Goal: Task Accomplishment & Management: Use online tool/utility

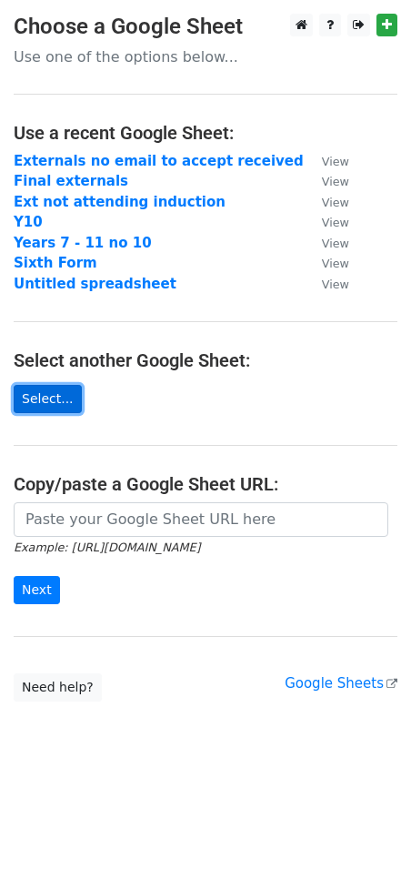
click at [42, 398] on link "Select..." at bounding box center [48, 399] width 68 height 28
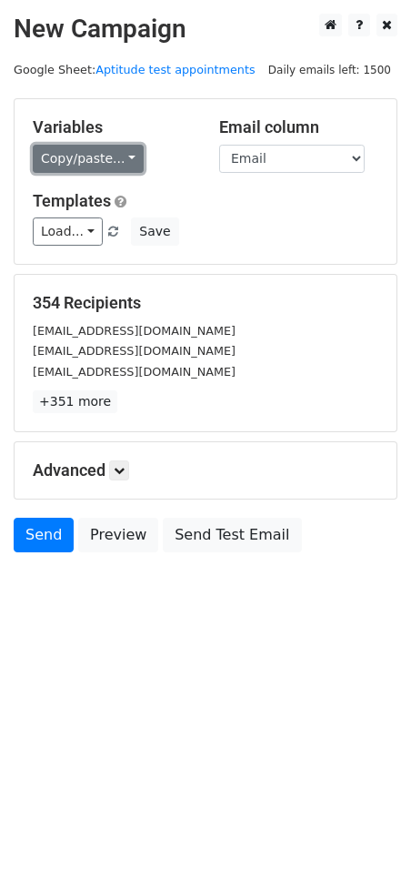
click at [119, 153] on link "Copy/paste..." at bounding box center [88, 159] width 111 height 28
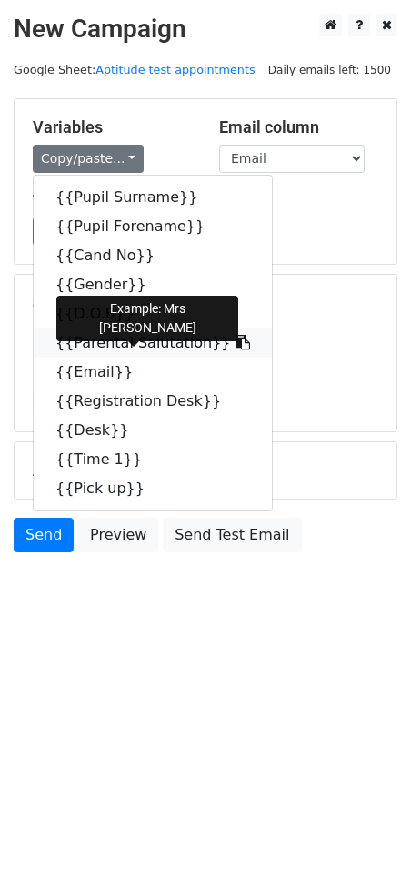
click at [138, 341] on link "{{Parental Salutation}}" at bounding box center [153, 342] width 238 height 29
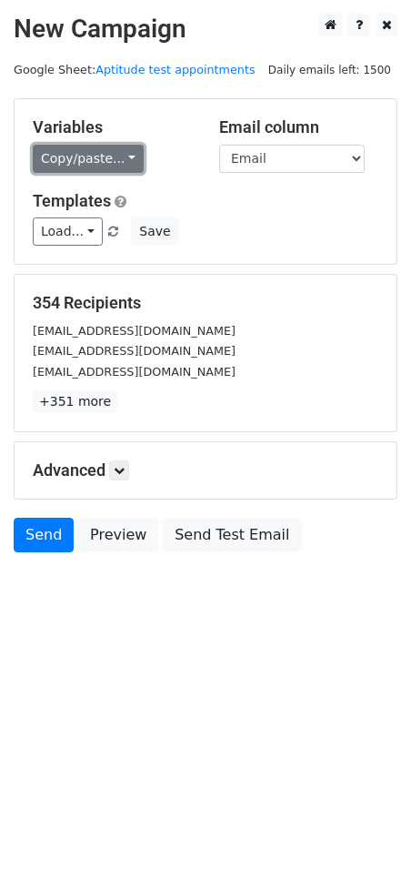
click at [115, 157] on link "Copy/paste..." at bounding box center [88, 159] width 111 height 28
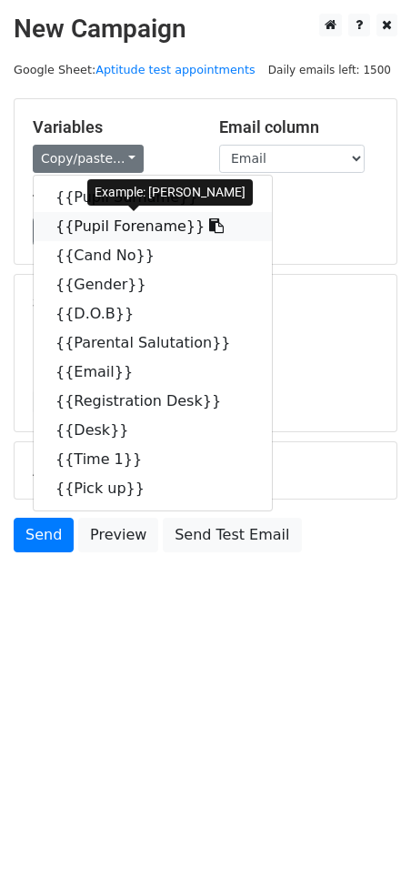
click at [115, 227] on link "{{Pupil Forename}}" at bounding box center [153, 226] width 238 height 29
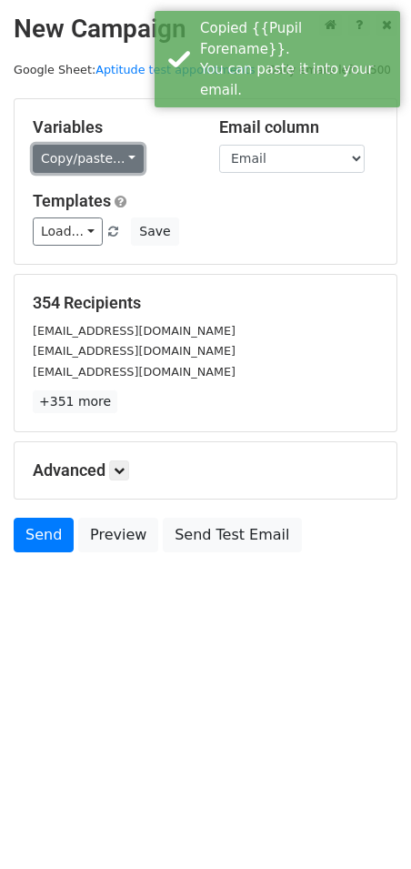
click at [113, 151] on link "Copy/paste..." at bounding box center [88, 159] width 111 height 28
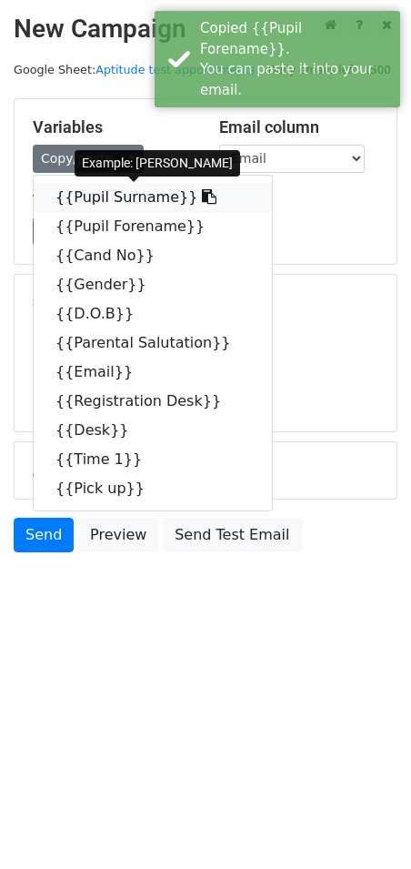
click at [92, 197] on link "{{Pupil Surname}}" at bounding box center [153, 197] width 238 height 29
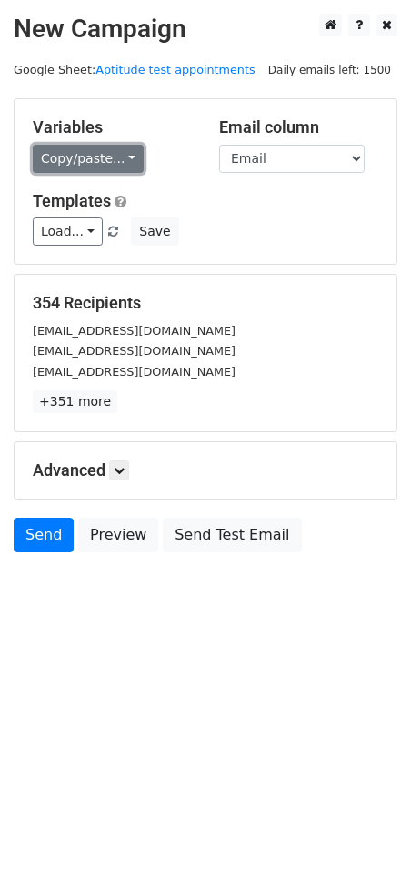
click at [119, 156] on link "Copy/paste..." at bounding box center [88, 159] width 111 height 28
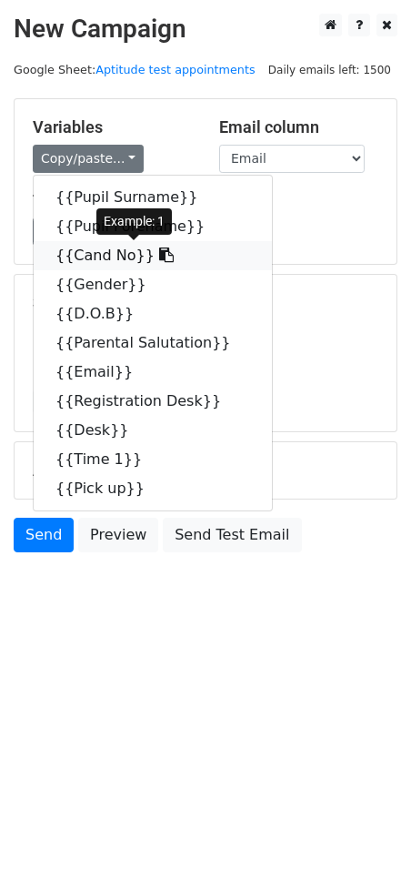
drag, startPoint x: 107, startPoint y: 256, endPoint x: 42, endPoint y: 300, distance: 78.7
click at [107, 256] on link "{{Cand No}}" at bounding box center [153, 255] width 238 height 29
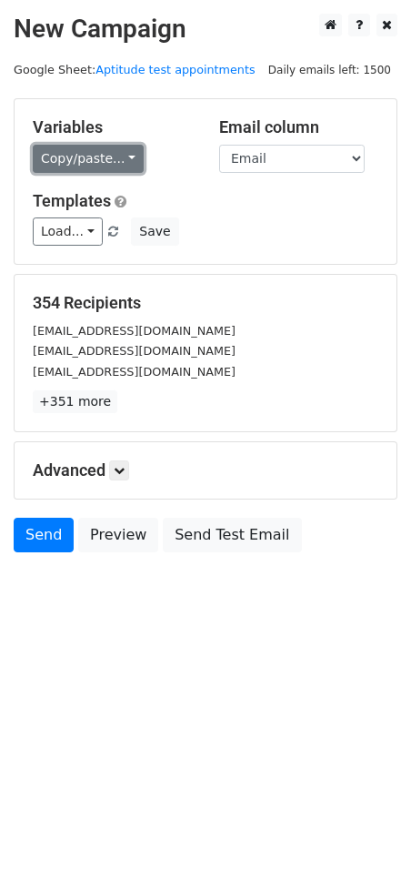
click at [116, 148] on link "Copy/paste..." at bounding box center [88, 159] width 111 height 28
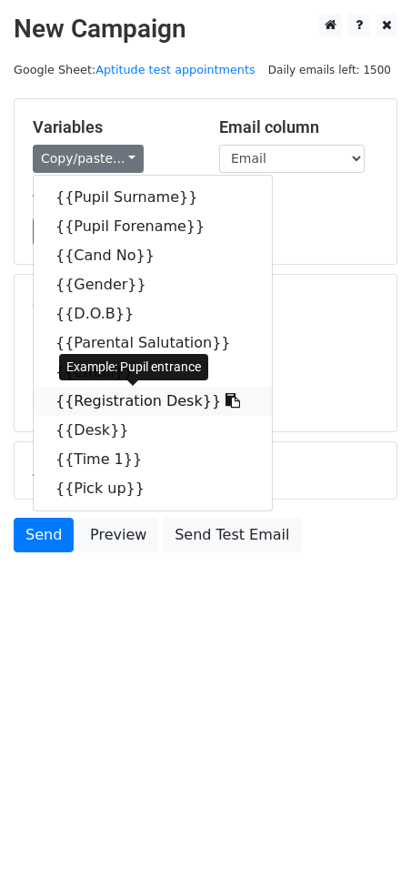
click at [144, 395] on link "{{Registration Desk}}" at bounding box center [153, 401] width 238 height 29
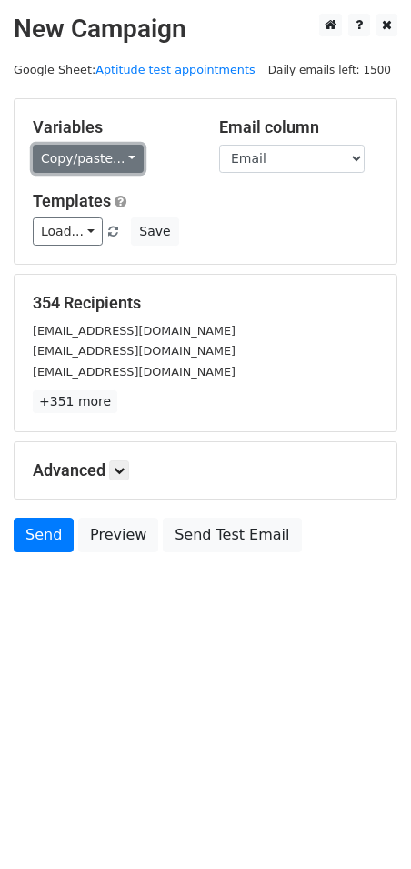
click at [118, 153] on link "Copy/paste..." at bounding box center [88, 159] width 111 height 28
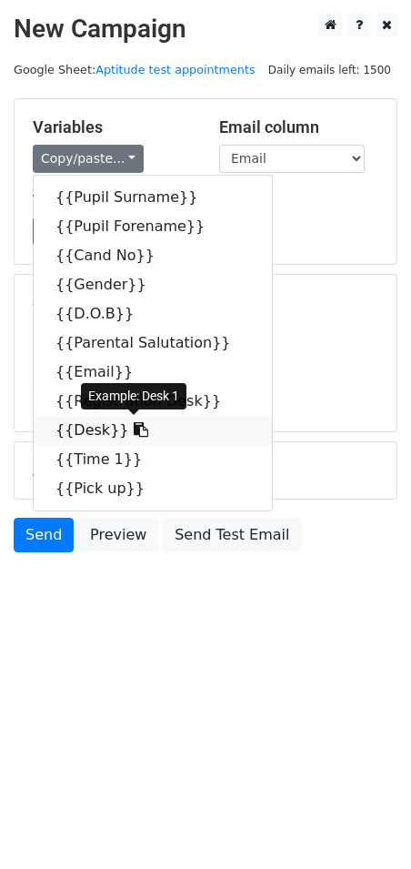
click at [75, 426] on link "{{Desk}}" at bounding box center [153, 430] width 238 height 29
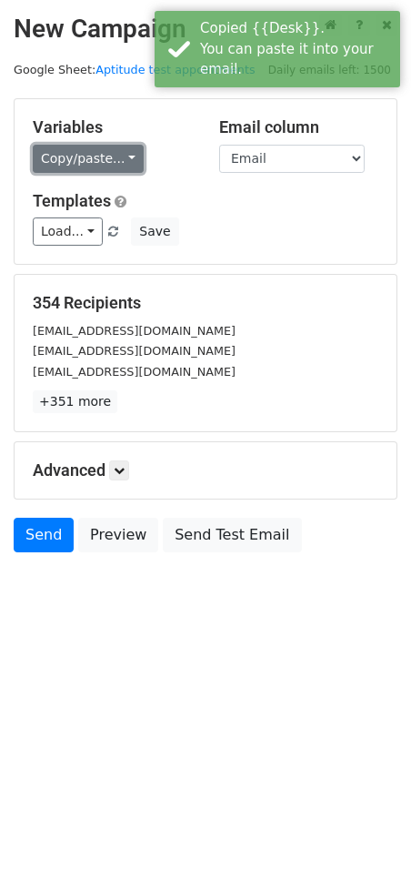
click at [120, 156] on link "Copy/paste..." at bounding box center [88, 159] width 111 height 28
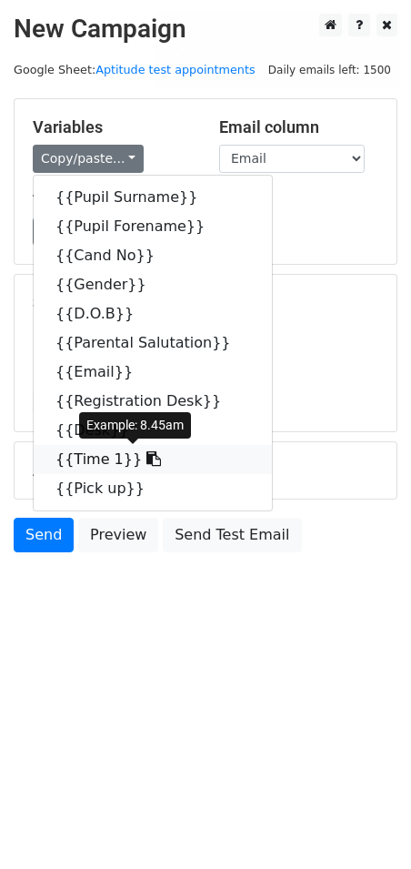
click at [85, 450] on link "{{Time 1}}" at bounding box center [153, 459] width 238 height 29
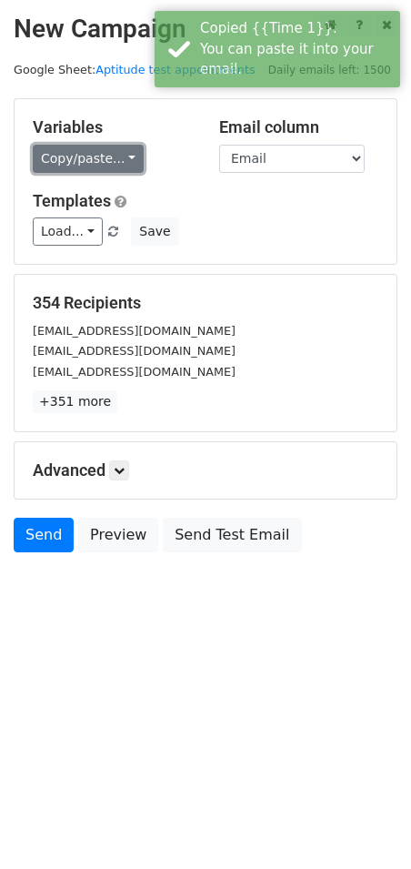
click at [115, 156] on link "Copy/paste..." at bounding box center [88, 159] width 111 height 28
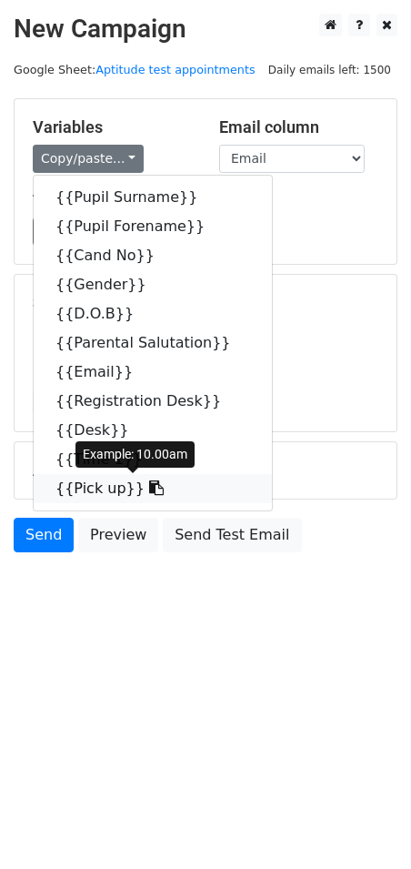
click at [69, 485] on link "{{Pick up}}" at bounding box center [153, 488] width 238 height 29
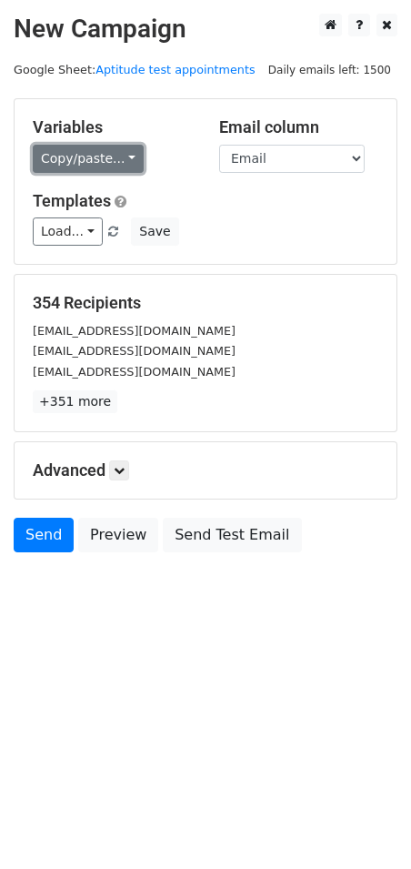
click at [121, 150] on link "Copy/paste..." at bounding box center [88, 159] width 111 height 28
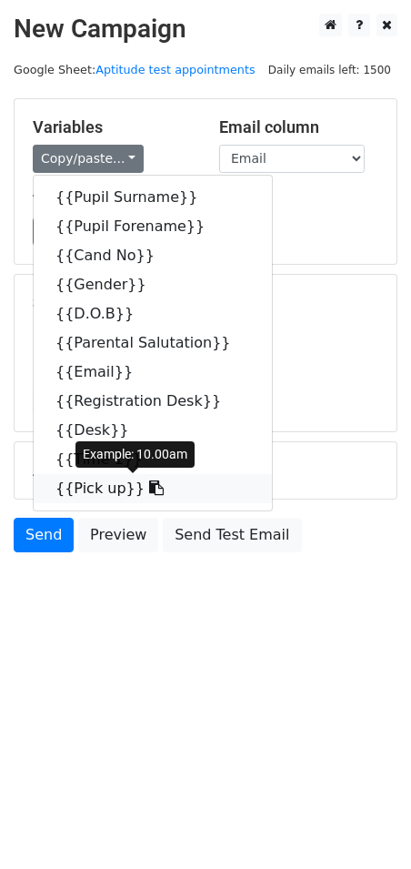
click at [103, 482] on link "{{Pick up}}" at bounding box center [153, 488] width 238 height 29
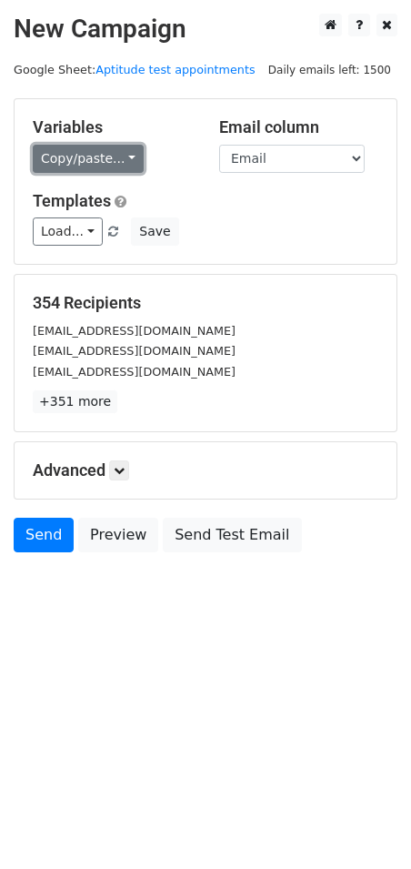
click at [120, 155] on link "Copy/paste..." at bounding box center [88, 159] width 111 height 28
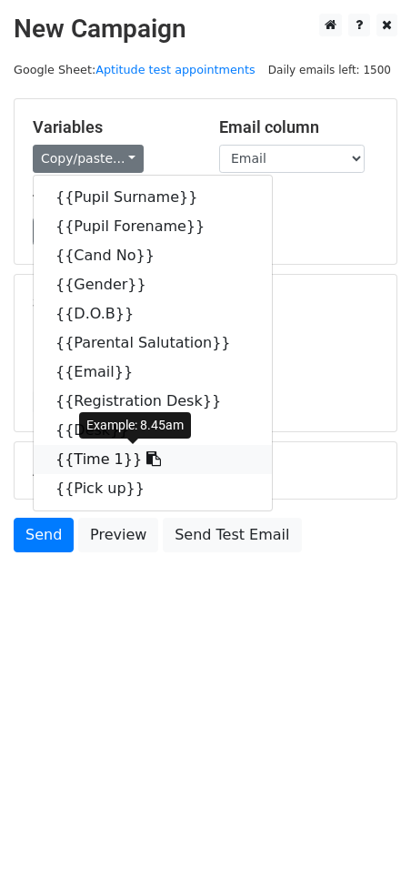
click at [84, 457] on link "{{Time 1}}" at bounding box center [153, 459] width 238 height 29
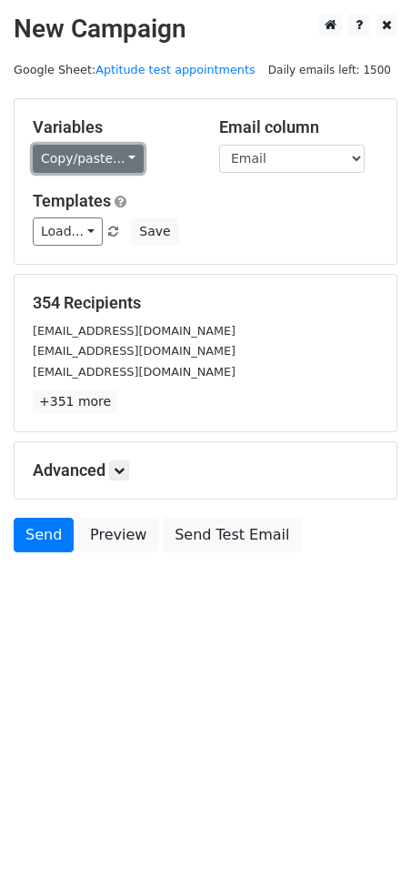
click at [118, 150] on link "Copy/paste..." at bounding box center [88, 159] width 111 height 28
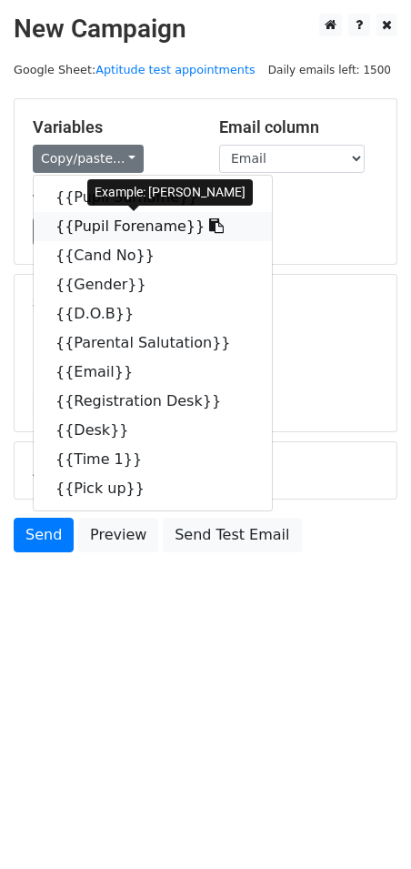
click at [123, 220] on link "{{Pupil Forename}}" at bounding box center [153, 226] width 238 height 29
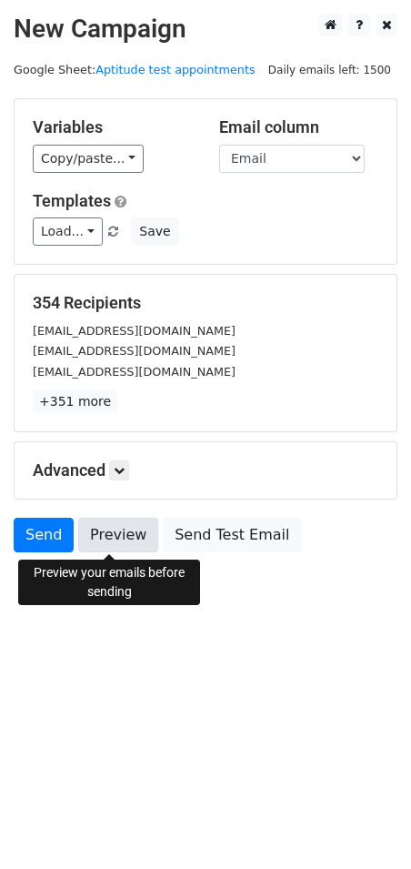
click at [102, 535] on link "Preview" at bounding box center [118, 535] width 80 height 35
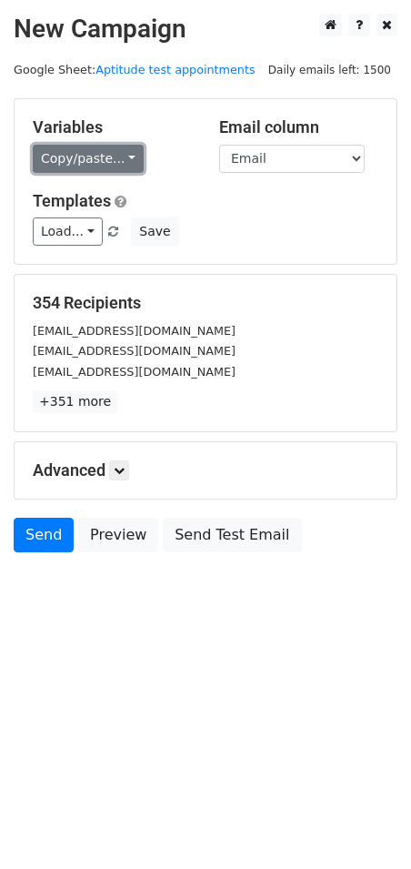
click at [116, 151] on link "Copy/paste..." at bounding box center [88, 159] width 111 height 28
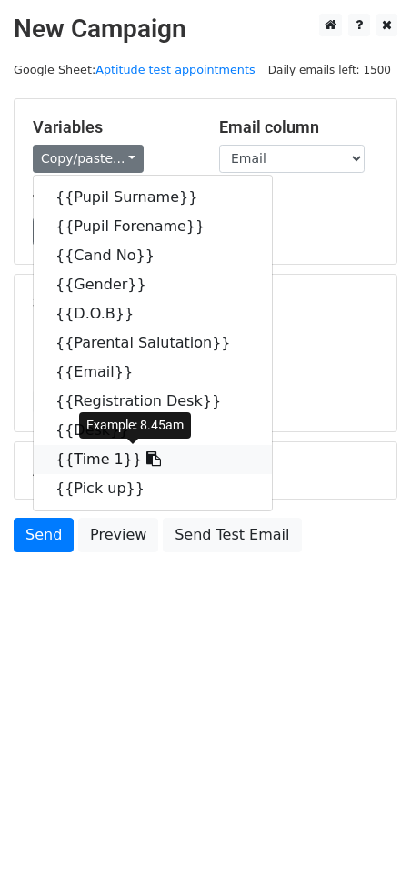
click at [97, 456] on link "{{Time 1}}" at bounding box center [153, 459] width 238 height 29
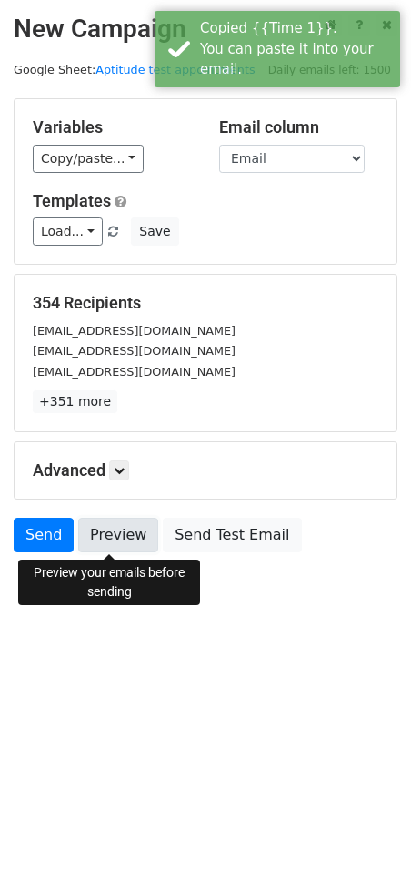
click at [112, 535] on link "Preview" at bounding box center [118, 535] width 80 height 35
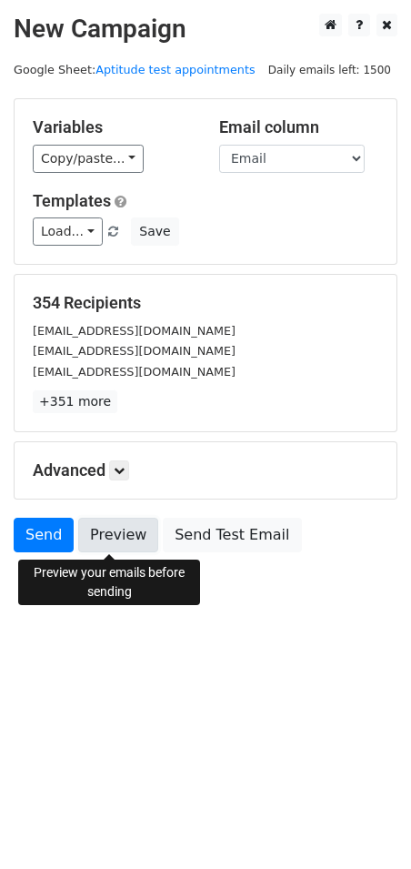
click at [111, 538] on link "Preview" at bounding box center [118, 535] width 80 height 35
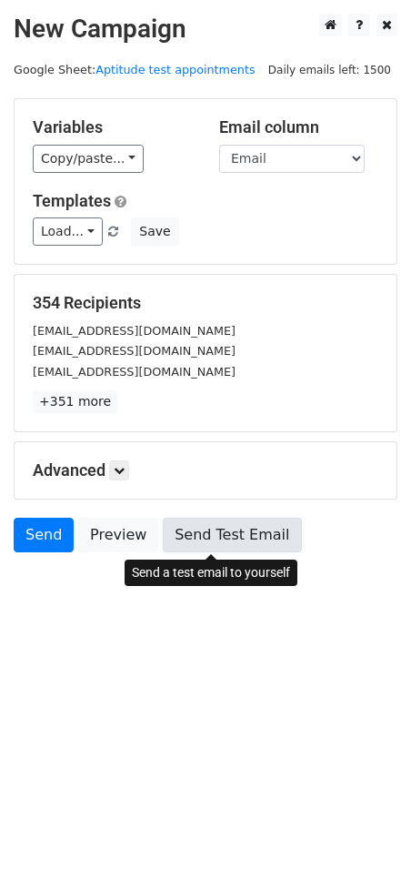
click at [225, 528] on link "Send Test Email" at bounding box center [232, 535] width 138 height 35
